Goal: Information Seeking & Learning: Learn about a topic

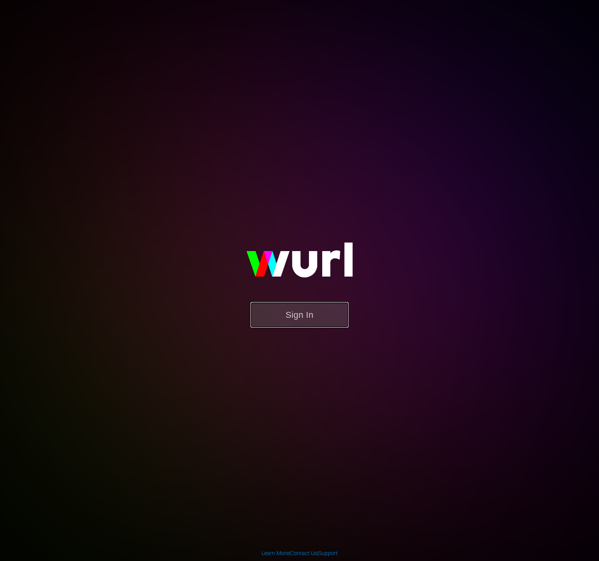
click at [332, 323] on button "Sign In" at bounding box center [299, 314] width 98 height 25
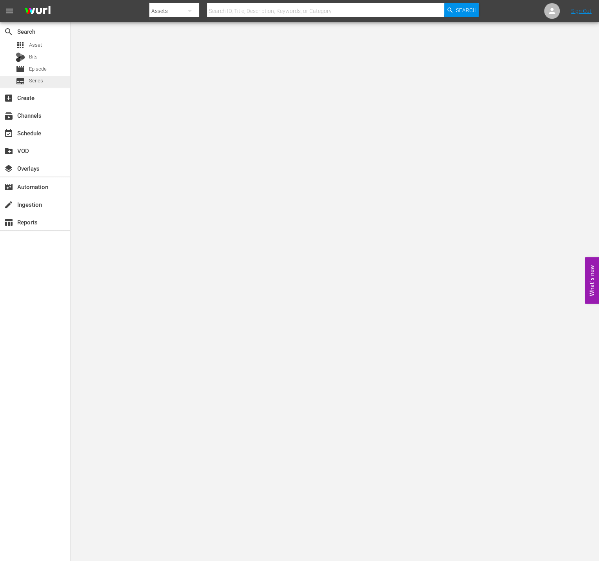
click at [44, 85] on div "subtitles Series" at bounding box center [35, 81] width 70 height 11
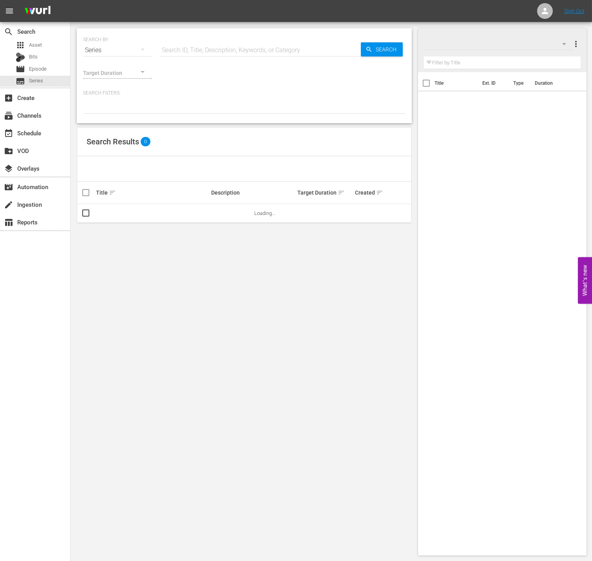
click at [192, 53] on input "text" at bounding box center [260, 50] width 201 height 19
type input "Lovers of the Red Sky"
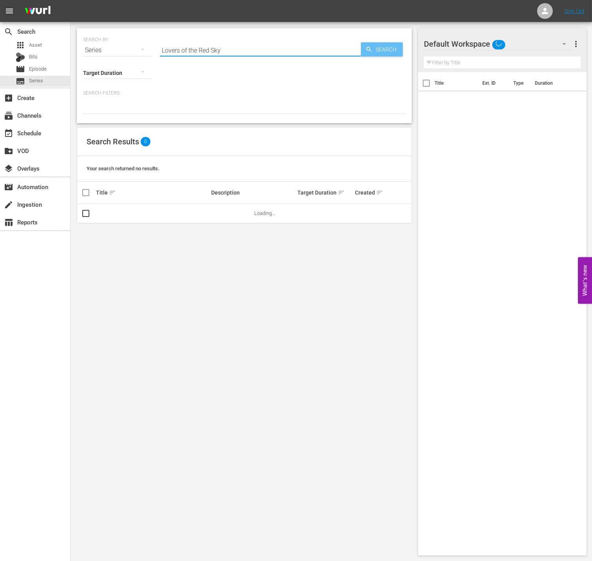
click at [390, 48] on span "Search" at bounding box center [388, 49] width 30 height 14
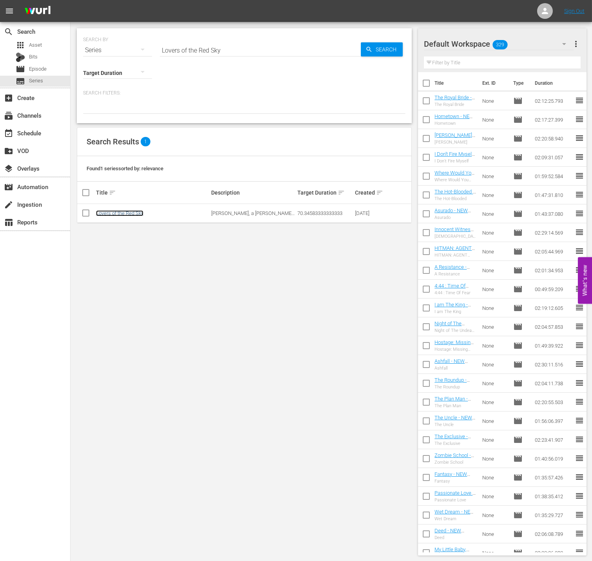
click at [141, 214] on link "Lovers of the Red Sky" at bounding box center [119, 213] width 47 height 6
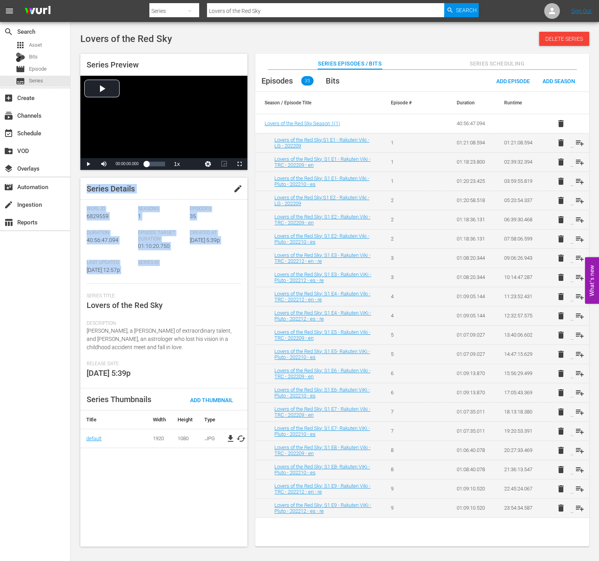
drag, startPoint x: 125, startPoint y: 307, endPoint x: 82, endPoint y: 298, distance: 43.6
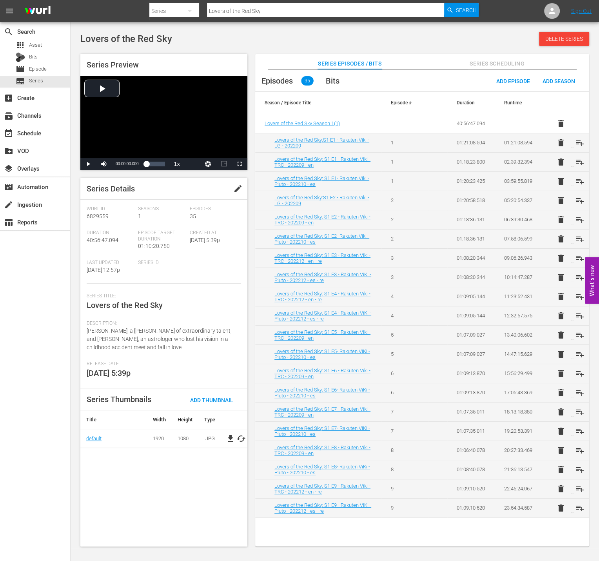
click at [109, 329] on span "Hong Chun Gi, a painter of extraordinary talent, and Ha Ram, an astrologer who …" at bounding box center [159, 338] width 145 height 23
drag, startPoint x: 132, startPoint y: 350, endPoint x: 86, endPoint y: 333, distance: 49.0
click at [86, 333] on div "Series Details edit Wurl Id 6829559 Seasons 1 Episodes 35 Duration 40:56:47.094…" at bounding box center [163, 362] width 167 height 368
copy span "Hong Chun Gi, a painter of extraordinary talent, and Ha Ram, an astrologer who …"
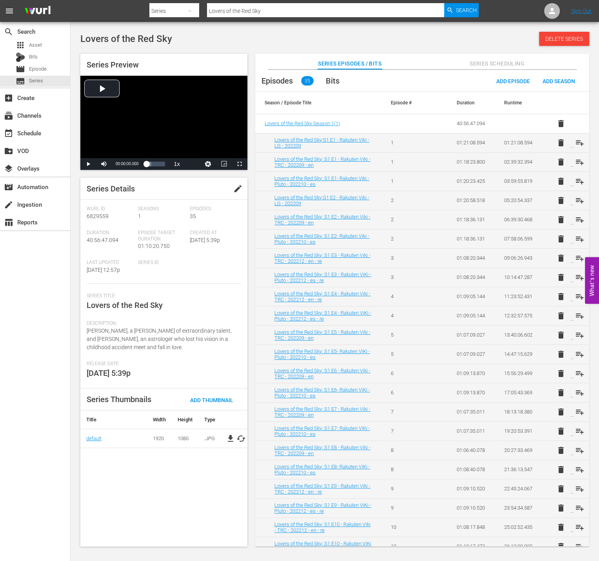
click at [283, 12] on input "Lovers of the Red Sky" at bounding box center [326, 11] width 238 height 19
type input "playful kiss"
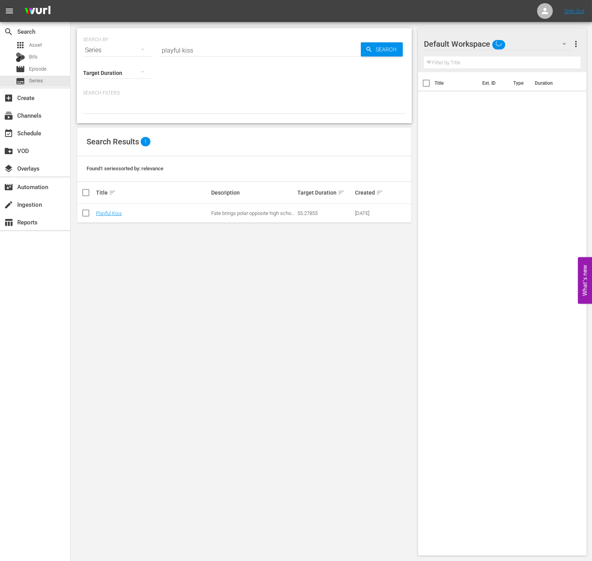
click at [111, 222] on div "Search Results 1 Found 1 series sorted by: relevance Title sort Description Tar…" at bounding box center [244, 175] width 335 height 96
click at [114, 212] on link "Playful Kiss" at bounding box center [109, 213] width 26 height 6
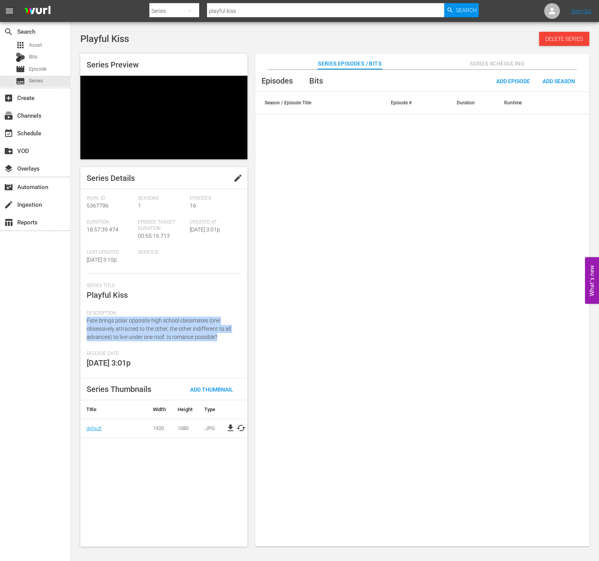
drag, startPoint x: 191, startPoint y: 308, endPoint x: 78, endPoint y: 295, distance: 113.2
click at [78, 295] on div "Series Preview Series Details edit Wurl Id 5367796 Seasons 1 Episodes 16 Durati…" at bounding box center [334, 296] width 517 height 492
copy span "Fate brings polar opposite high school classmates (one obsessively attracted to…"
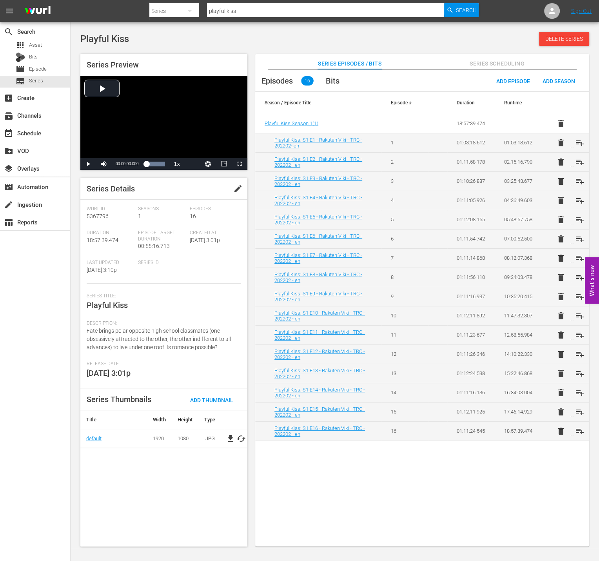
click at [249, 12] on input "playful kiss" at bounding box center [326, 11] width 238 height 19
type input "내 ㅑ"
type input "o"
type input "so i marrie"
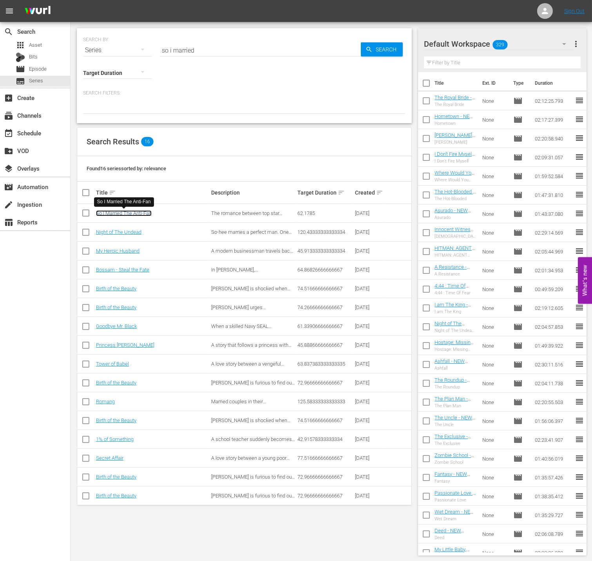
click at [145, 213] on link "So I Married The Anti-Fan" at bounding box center [124, 213] width 56 height 6
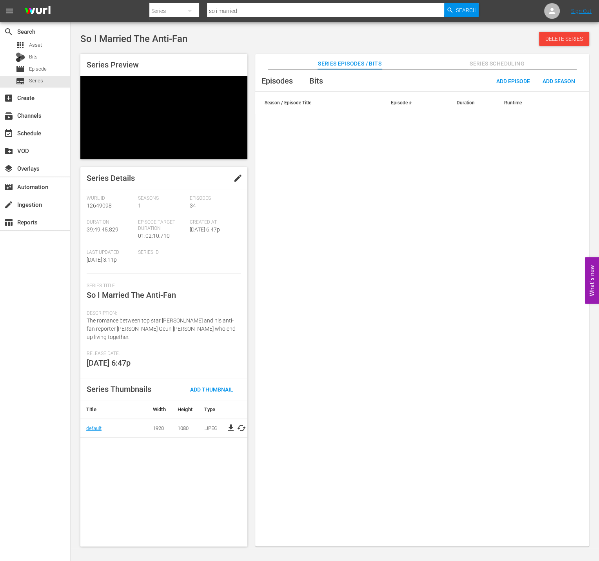
drag, startPoint x: 204, startPoint y: 302, endPoint x: 211, endPoint y: 302, distance: 7.4
click at [204, 317] on span "The romance between top star Hoo Joon and his anti-fan reporter Lee Geun Young …" at bounding box center [161, 328] width 149 height 23
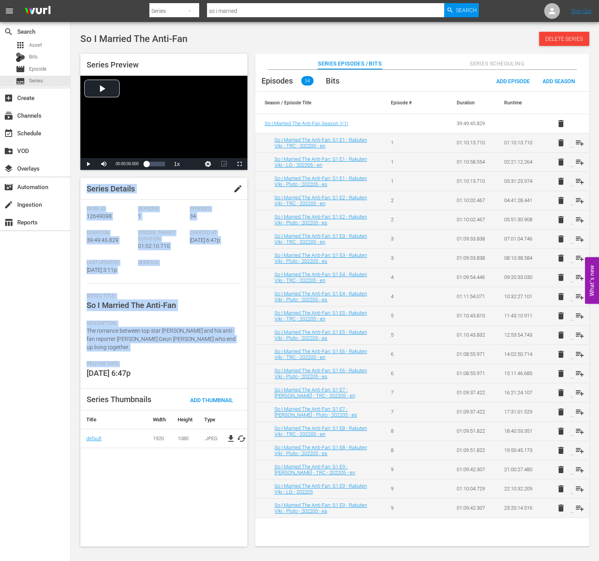
drag, startPoint x: 214, startPoint y: 304, endPoint x: 146, endPoint y: 354, distance: 84.9
click at [169, 336] on span "The romance between top star Hoo Joon and his anti-fan reporter Lee Geun Young …" at bounding box center [161, 338] width 149 height 23
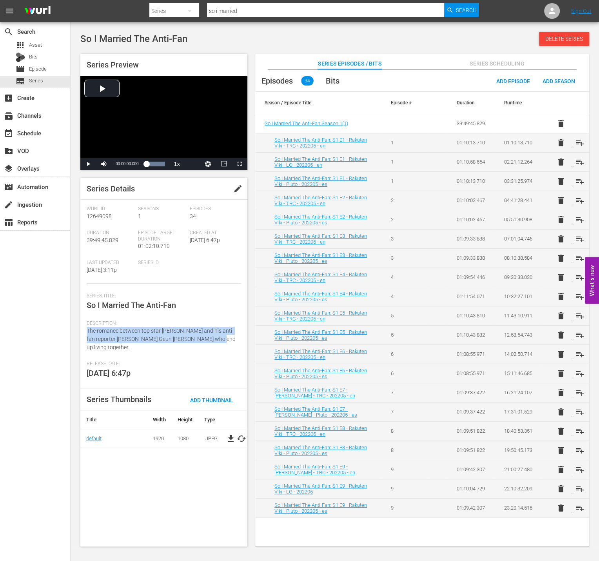
drag, startPoint x: 218, startPoint y: 338, endPoint x: 89, endPoint y: 330, distance: 129.2
click at [88, 333] on div "Description: The romance between top star Hoo Joon and his anti-fan reporter Le…" at bounding box center [164, 340] width 154 height 40
copy span "The romance between top star Hoo Joon and his anti-fan reporter Lee Geun Young …"
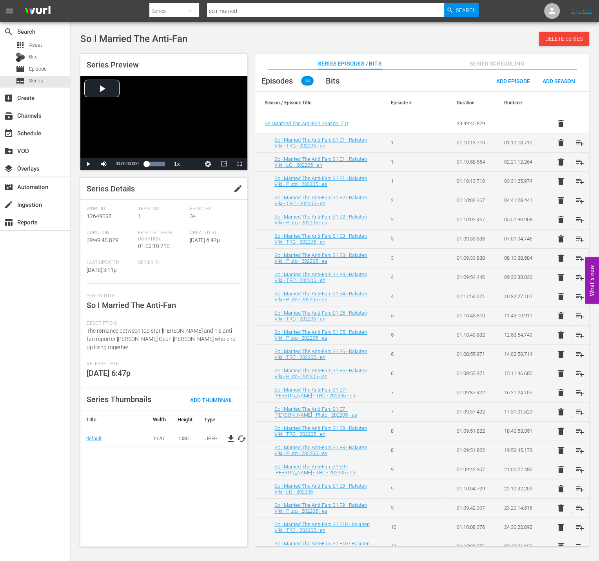
click at [317, 2] on div at bounding box center [313, 3] width 329 height 2
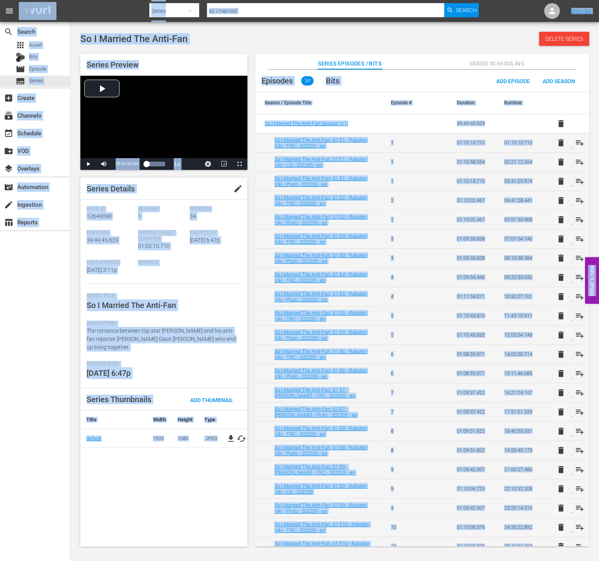
click at [314, 3] on div at bounding box center [313, 3] width 329 height 2
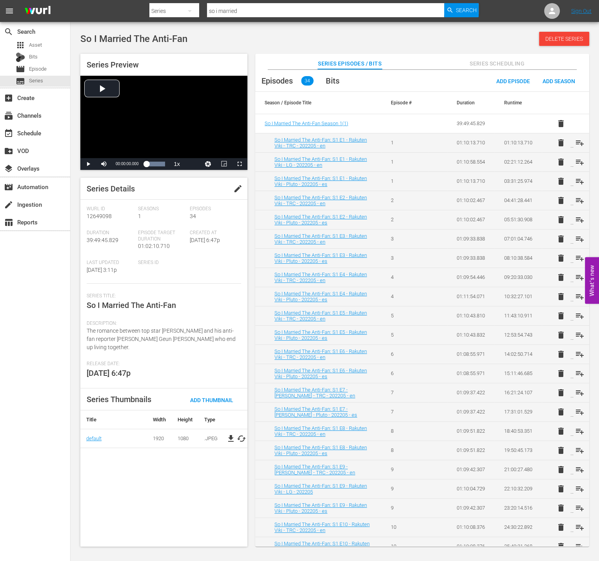
click at [384, 42] on div "So I Married The Anti-Fan Delete Series" at bounding box center [334, 39] width 509 height 14
